Goal: Task Accomplishment & Management: Manage account settings

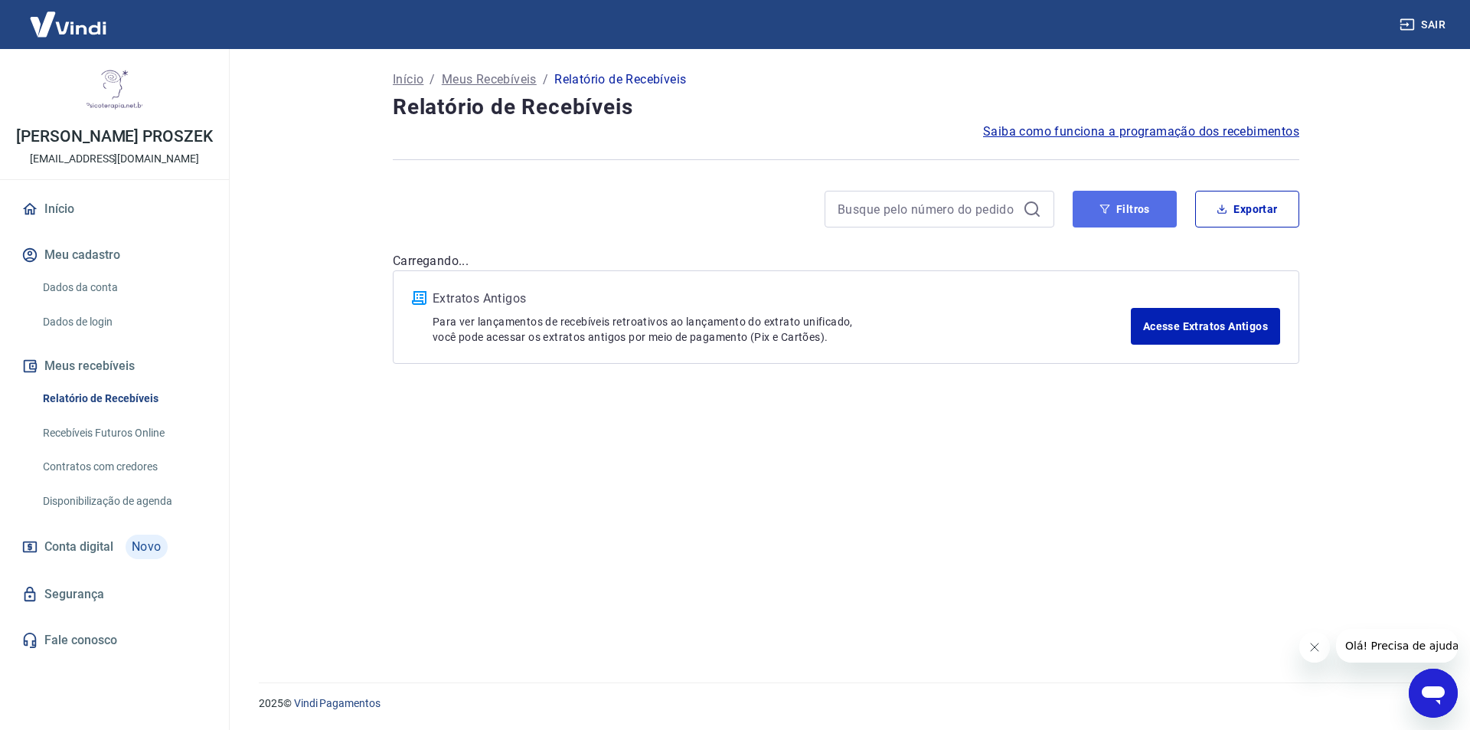
click at [1099, 204] on icon "button" at bounding box center [1104, 209] width 11 height 11
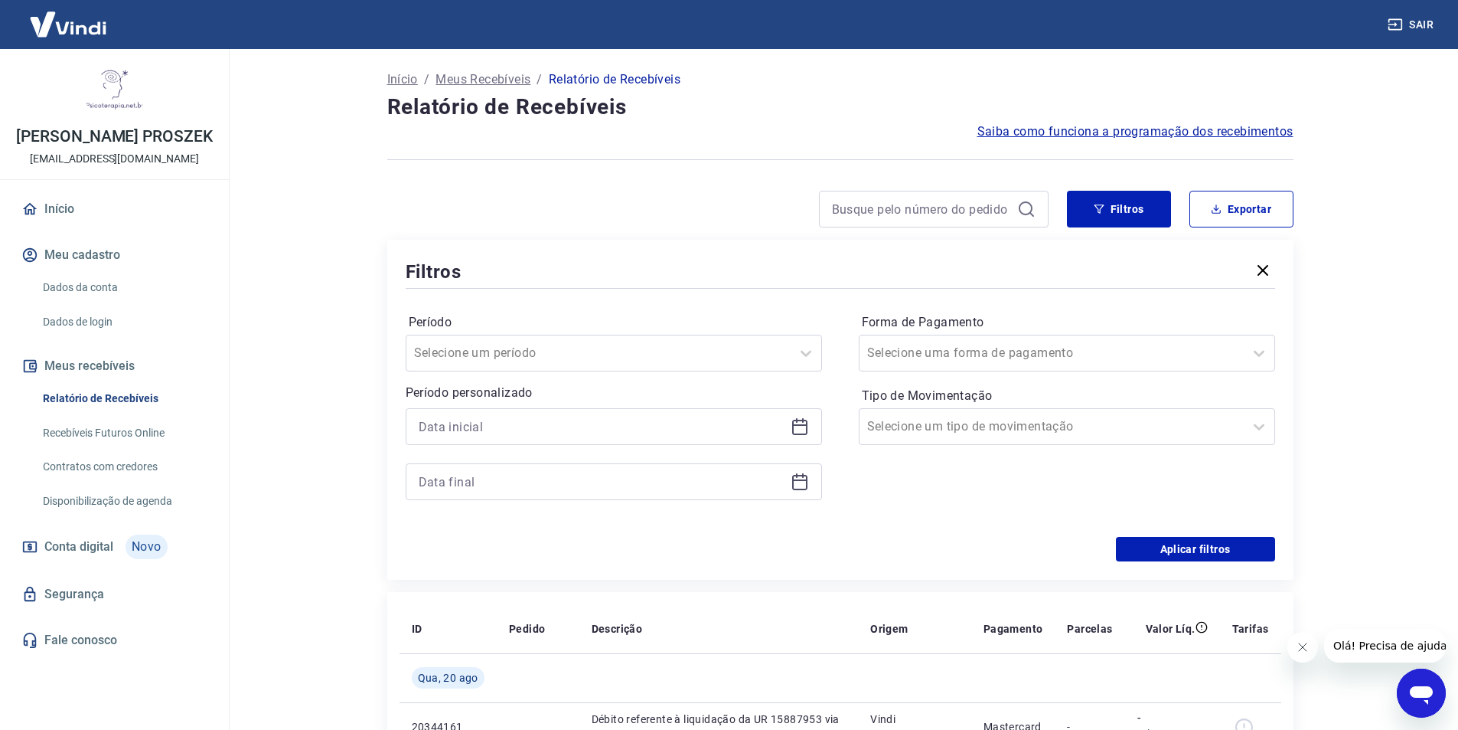
click at [796, 423] on icon at bounding box center [800, 426] width 18 height 18
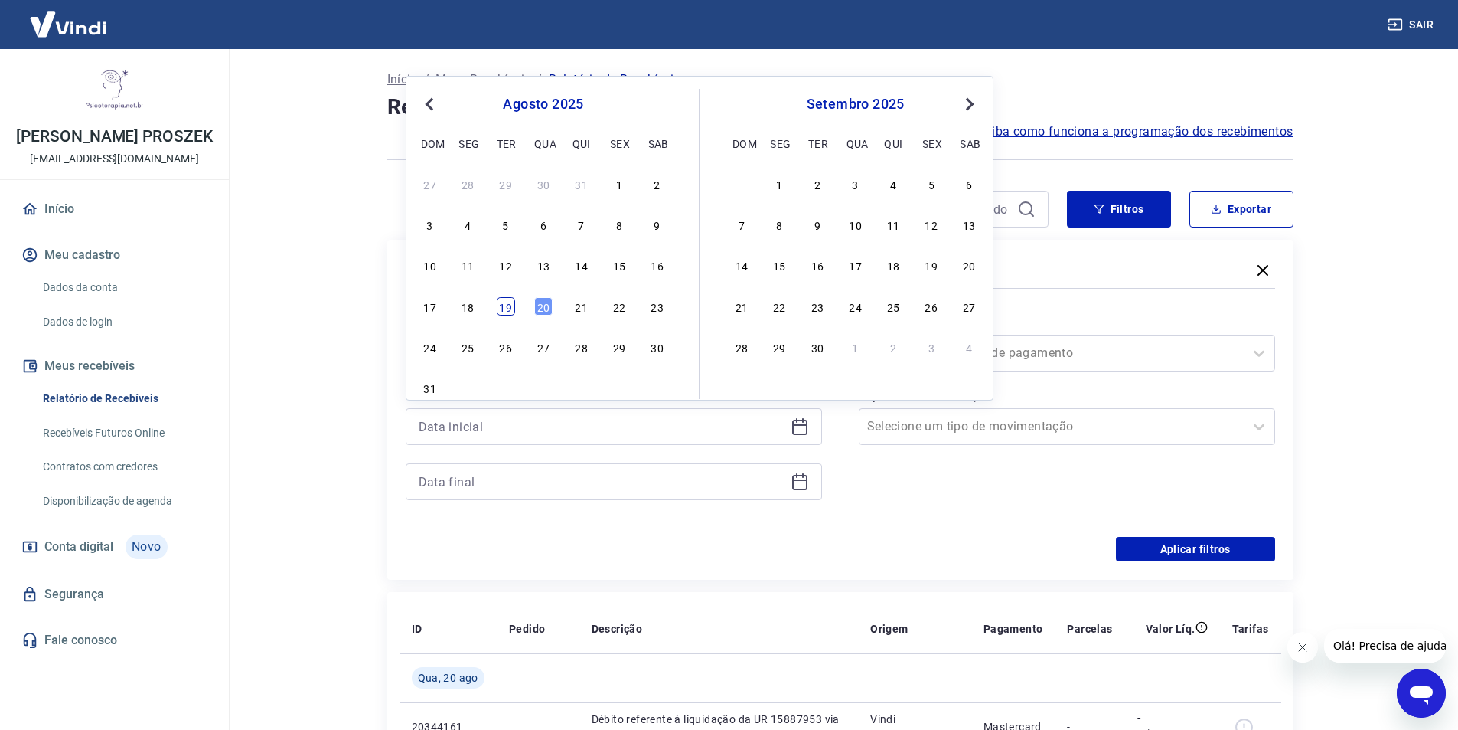
click at [506, 307] on div "19" at bounding box center [506, 306] width 18 height 18
type input "[DATE]"
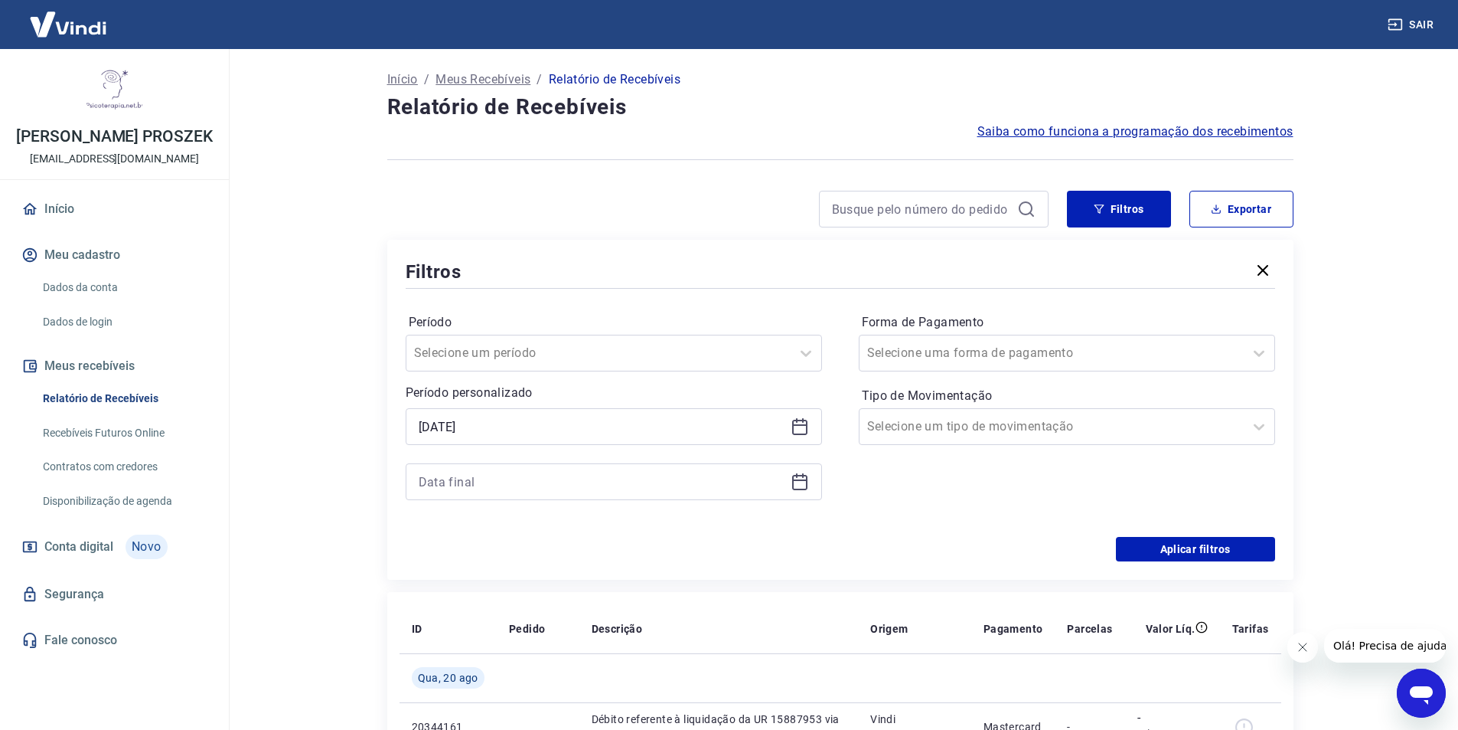
click at [798, 488] on icon at bounding box center [799, 482] width 15 height 15
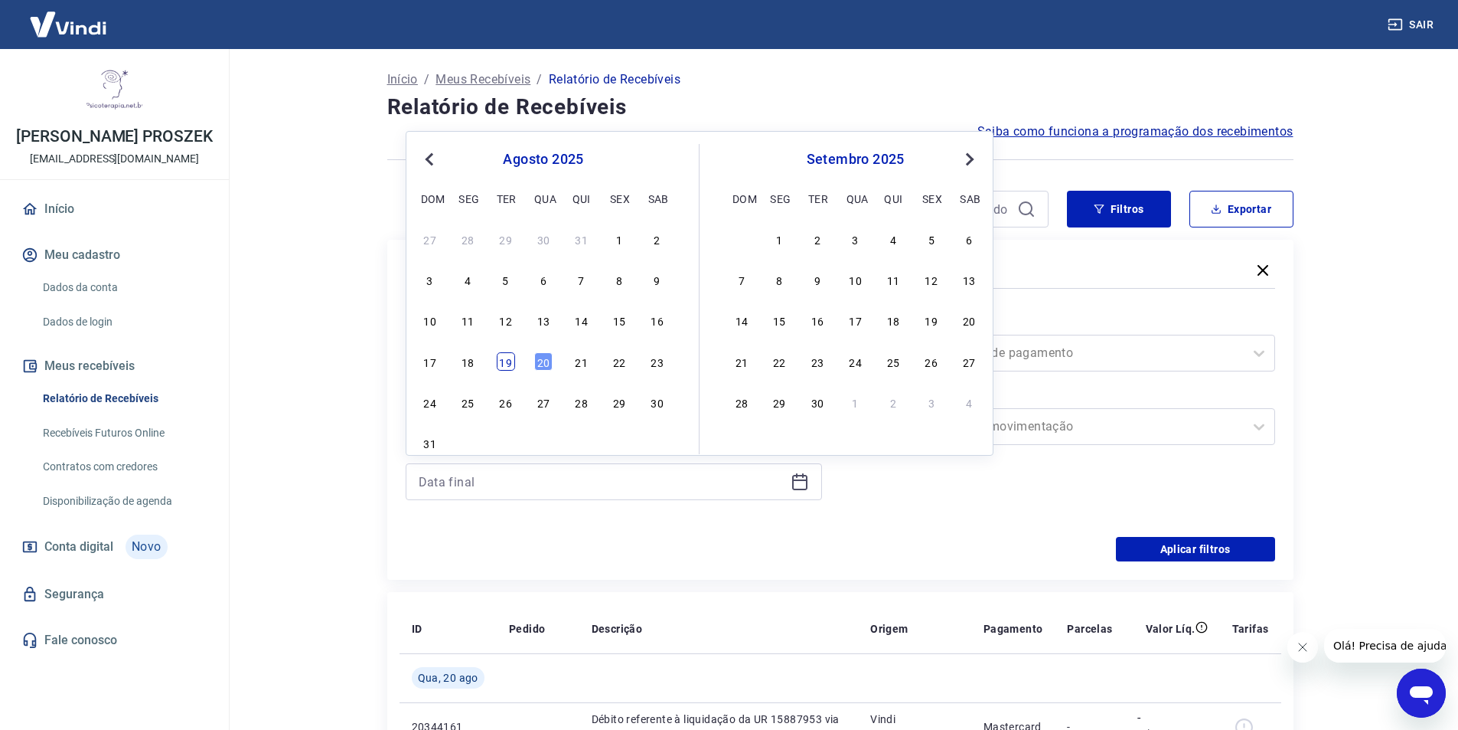
click at [510, 356] on div "19" at bounding box center [506, 361] width 18 height 18
type input "[DATE]"
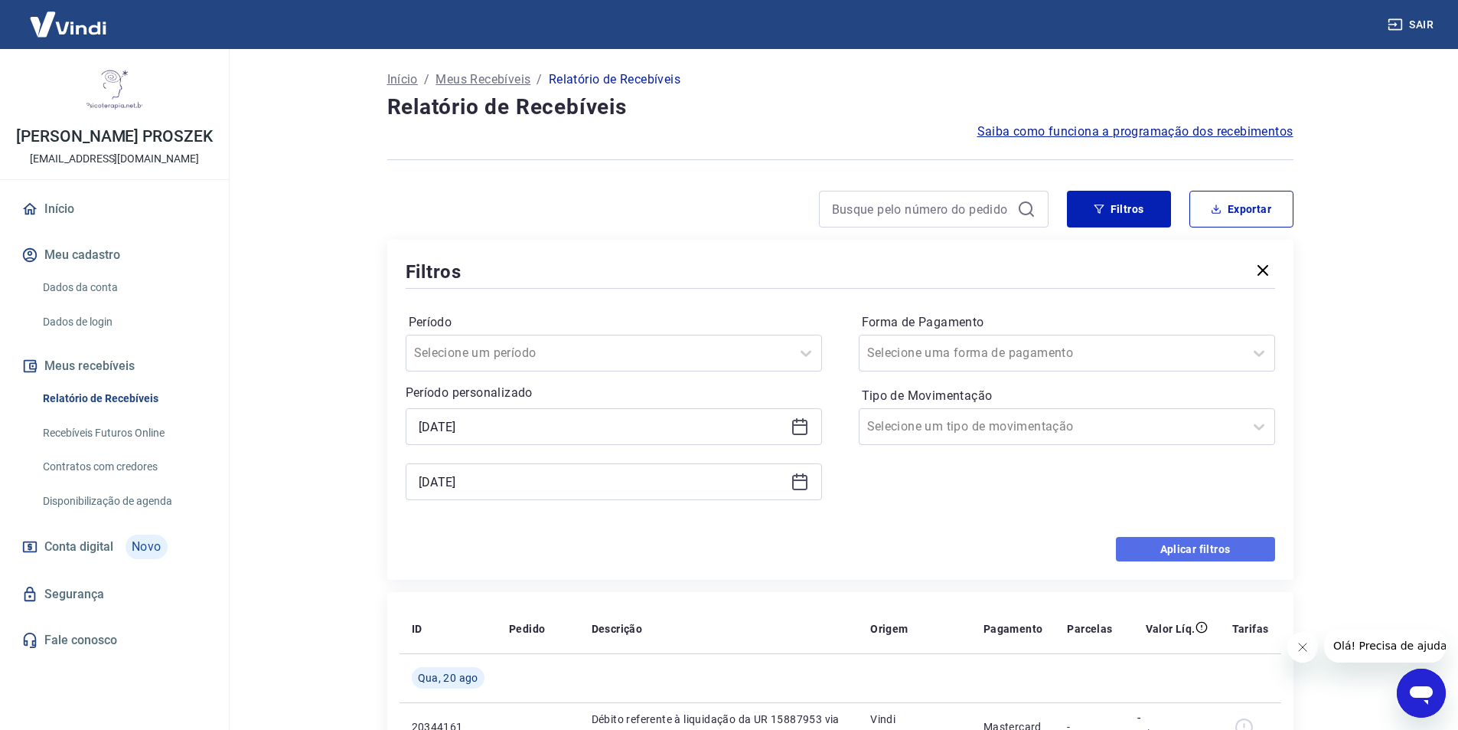
click at [1190, 557] on button "Aplicar filtros" at bounding box center [1195, 549] width 159 height 24
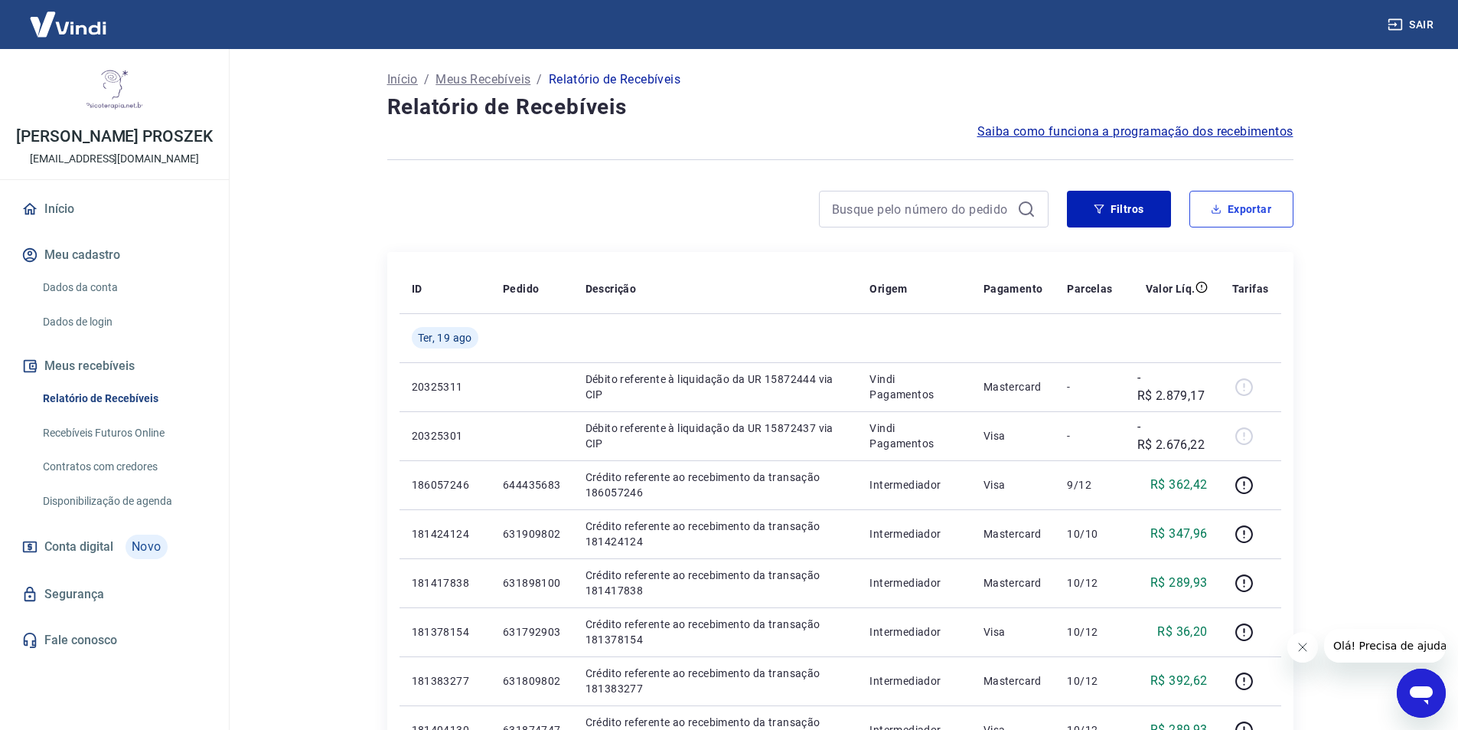
drag, startPoint x: 1235, startPoint y: 218, endPoint x: 1227, endPoint y: 219, distance: 7.7
click at [1235, 220] on button "Exportar" at bounding box center [1242, 209] width 104 height 37
type input "[DATE]"
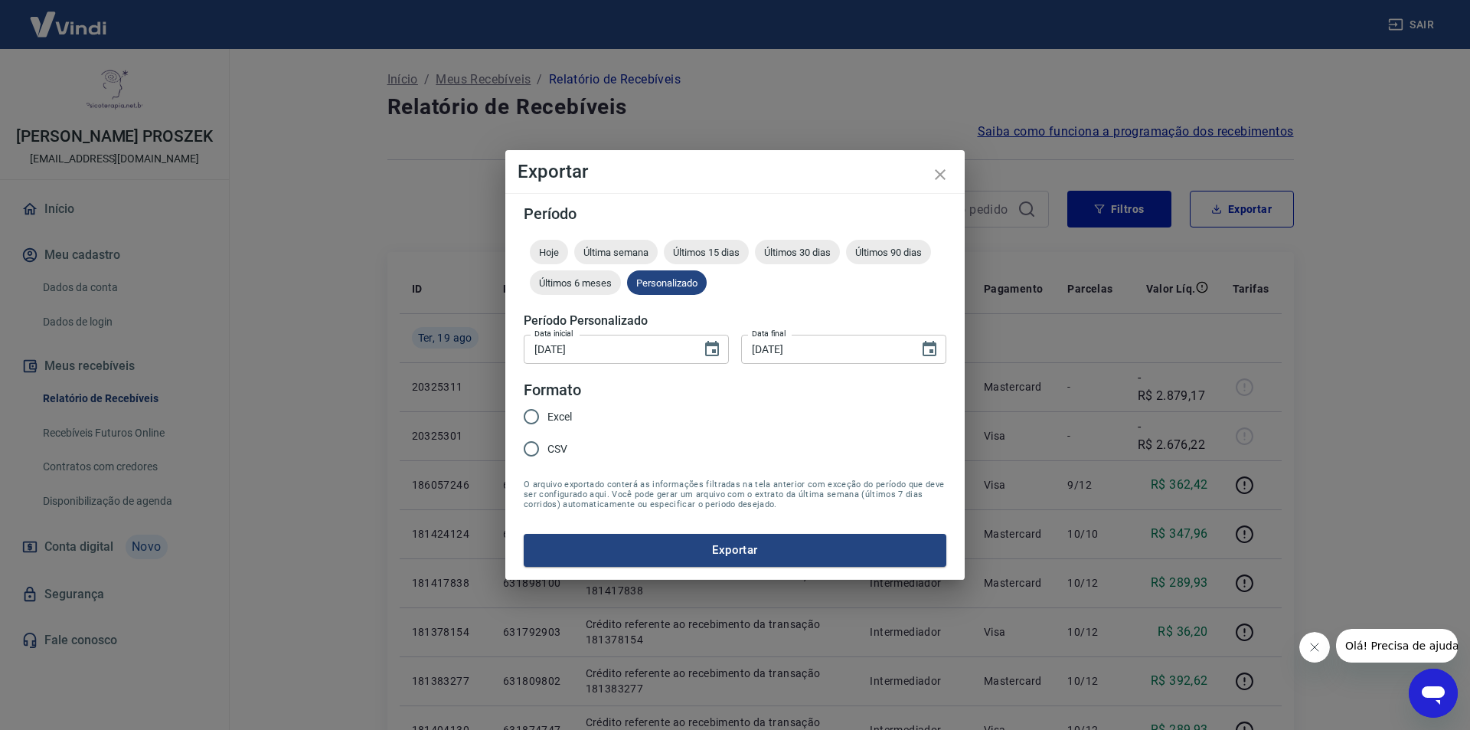
click at [573, 419] on div "Excel CSV" at bounding box center [554, 433] width 60 height 67
click at [531, 417] on input "Excel" at bounding box center [531, 416] width 32 height 32
radio input "true"
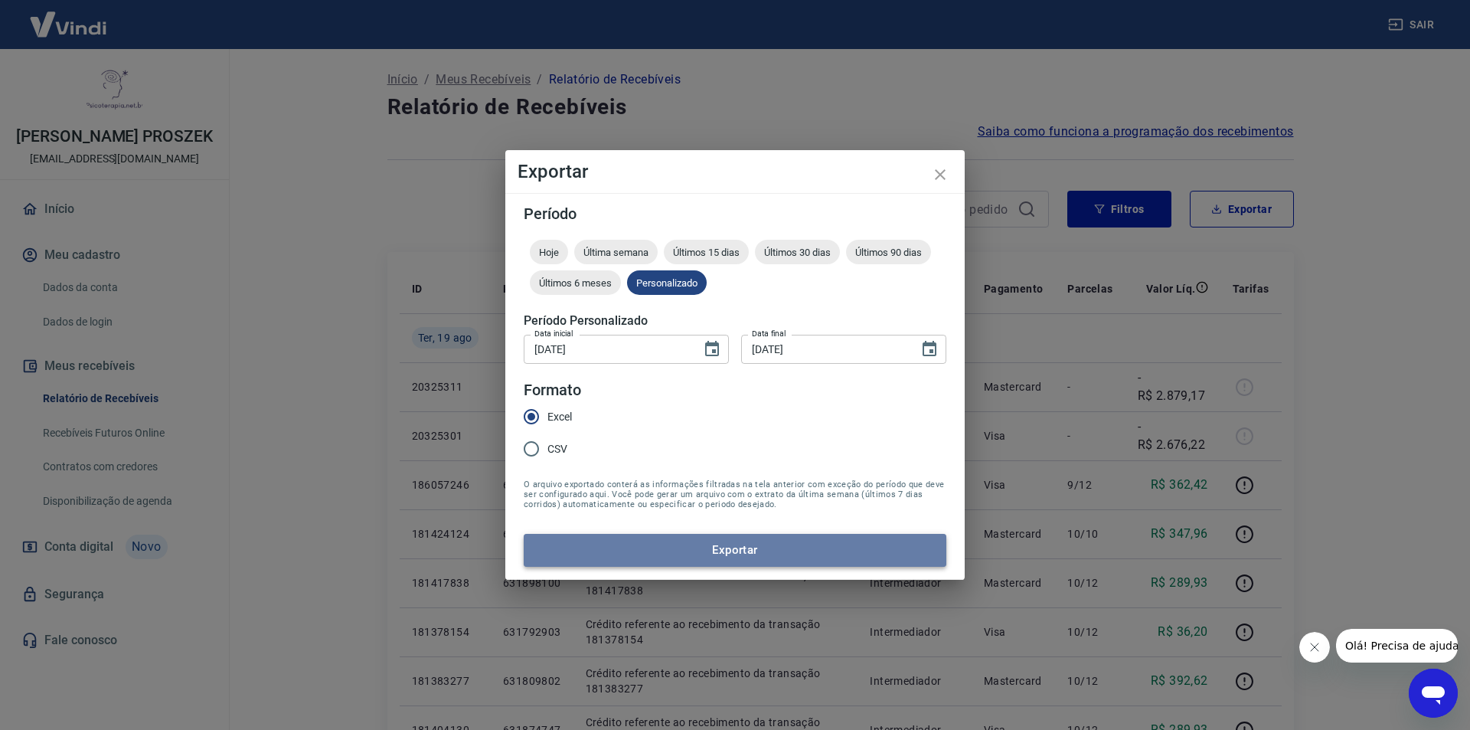
click at [632, 551] on button "Exportar" at bounding box center [735, 550] width 423 height 32
